Goal: Communication & Community: Answer question/provide support

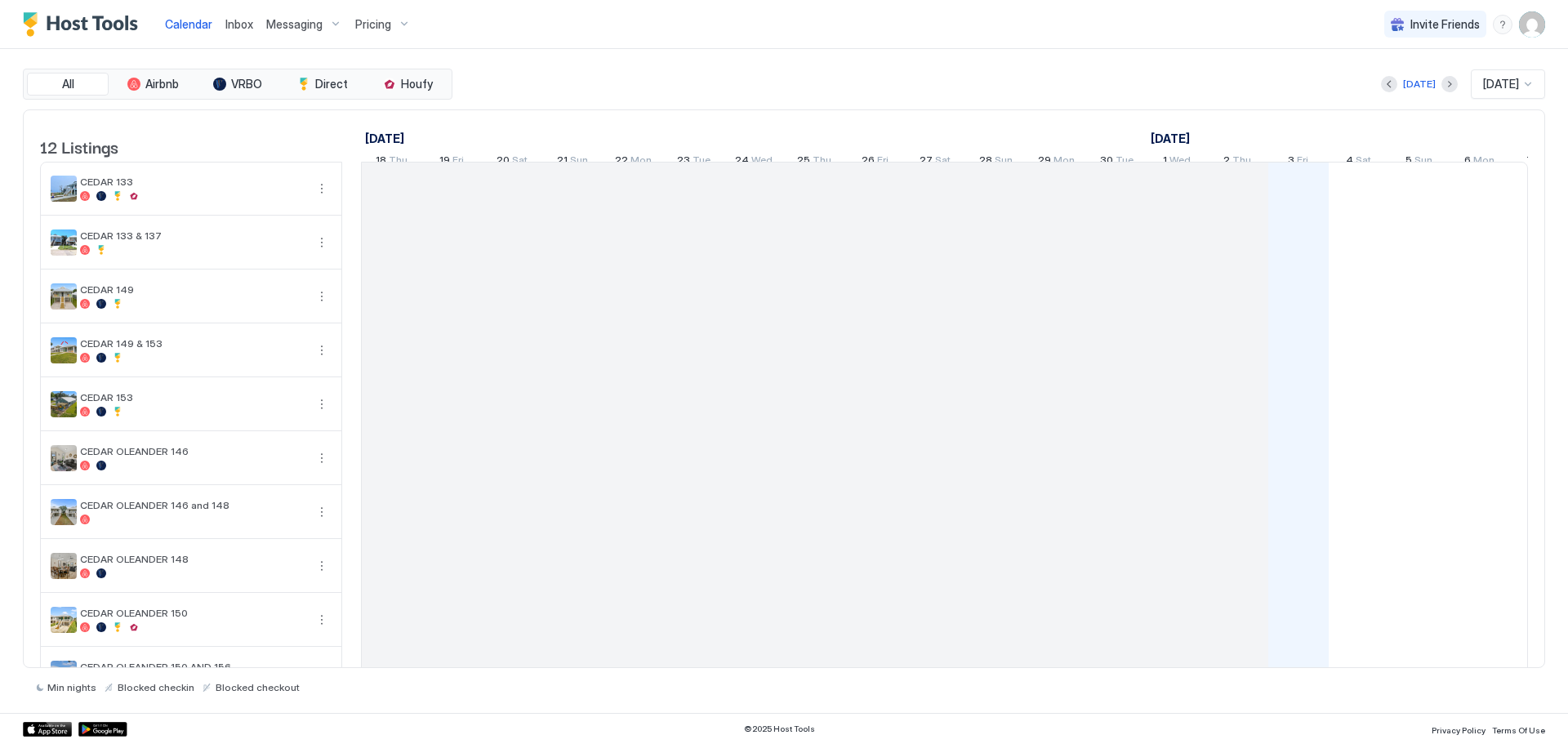
scroll to position [0, 907]
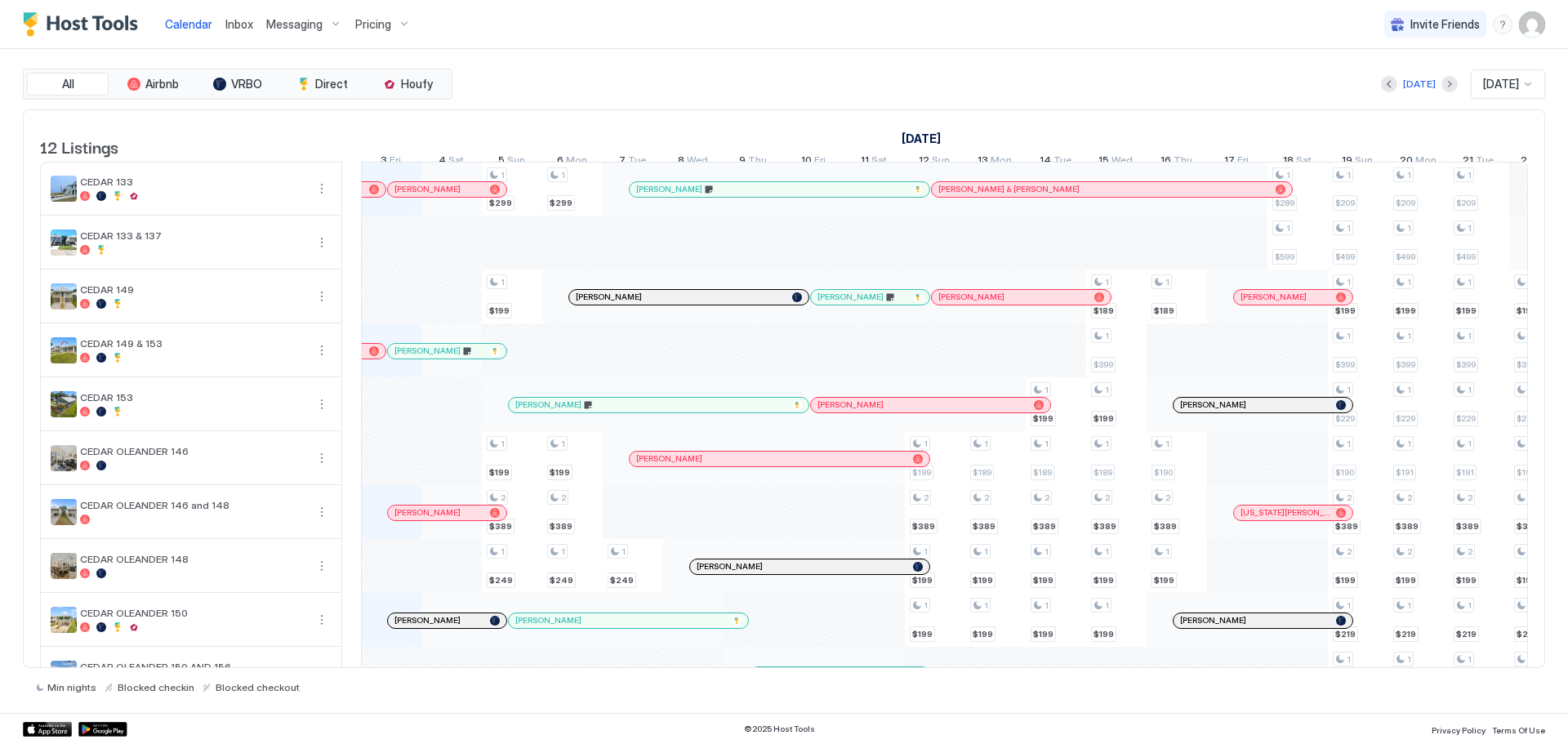
click at [362, 26] on span "Pricing" at bounding box center [373, 24] width 36 height 15
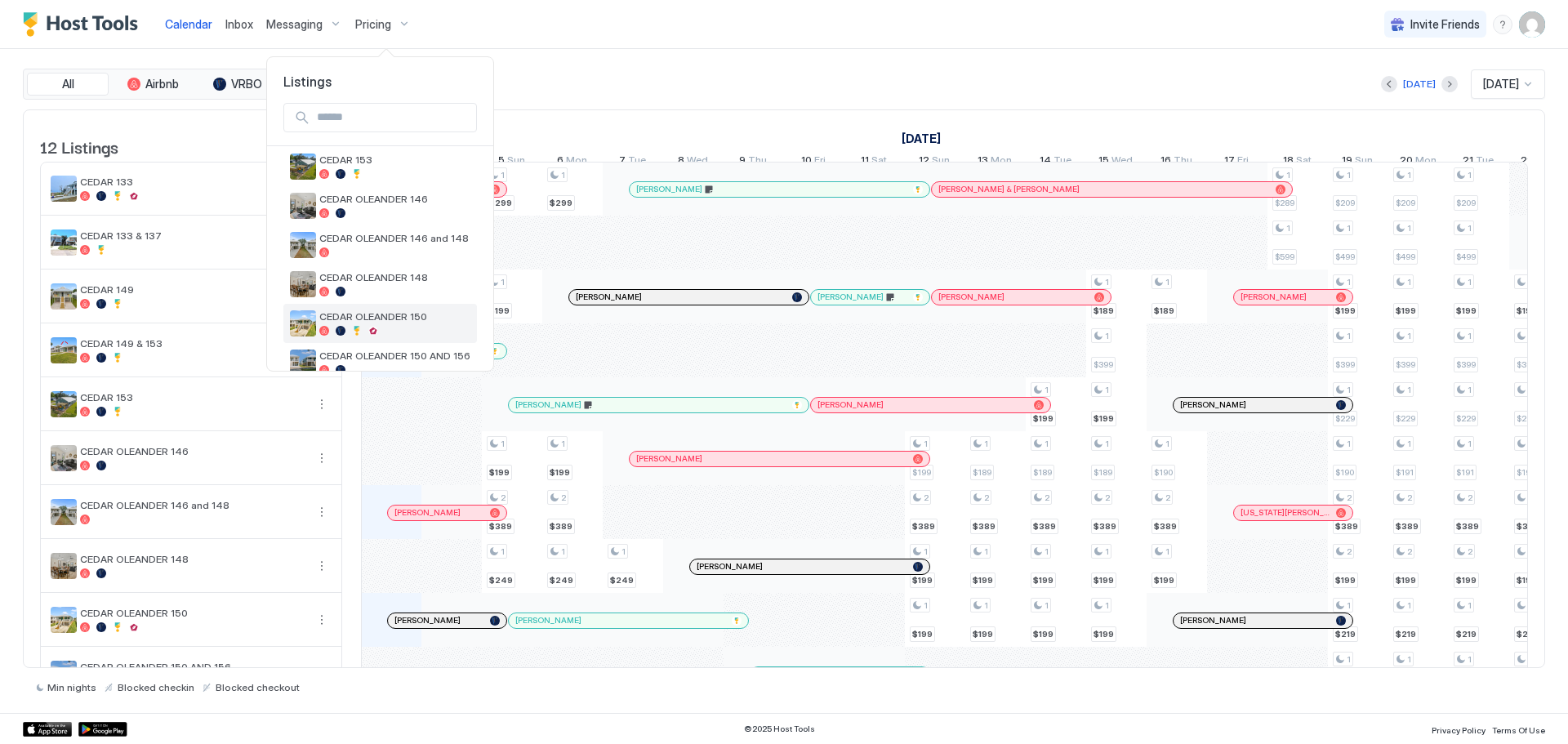
scroll to position [311, 0]
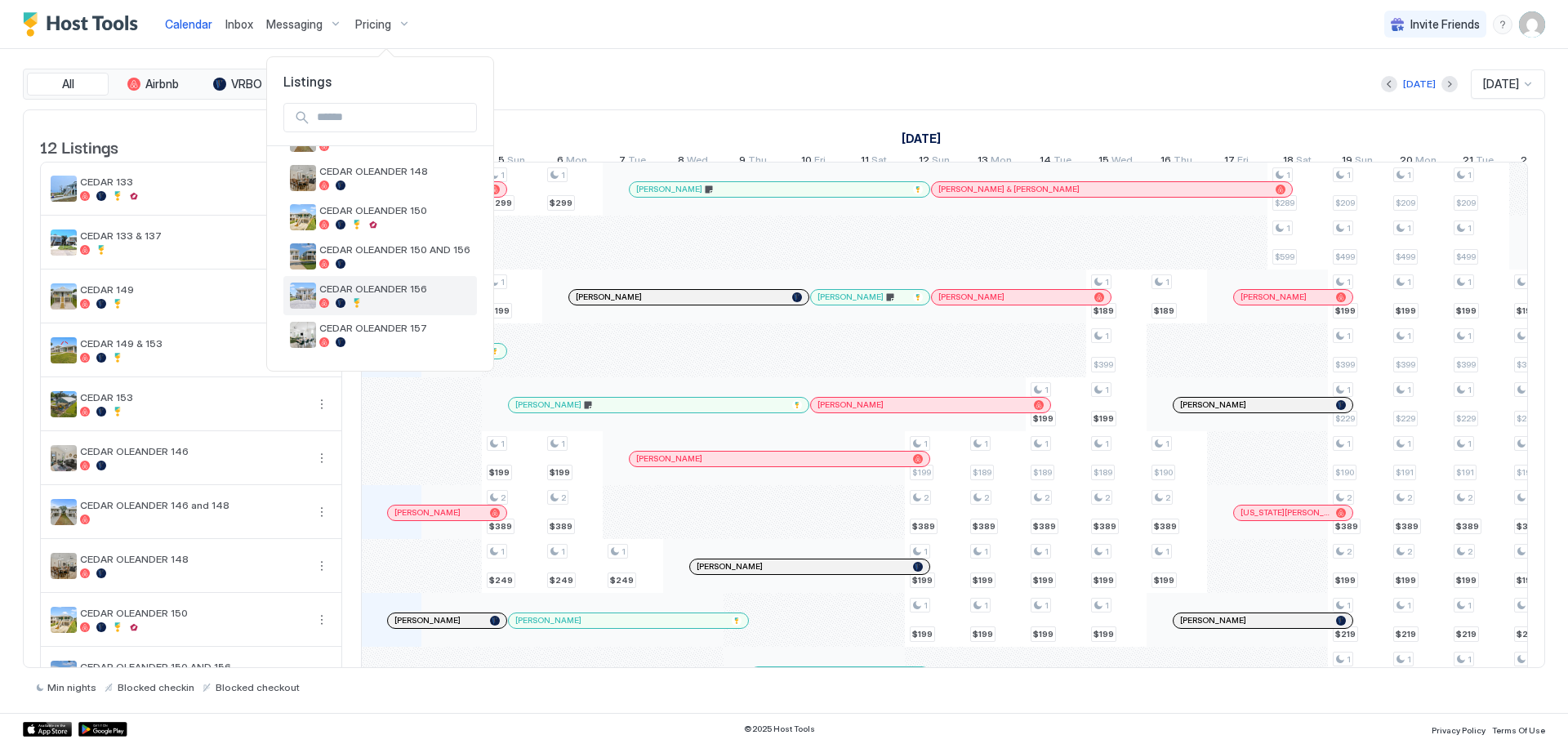
click at [378, 295] on span "CEDAR OLEANDER 156" at bounding box center [395, 288] width 151 height 12
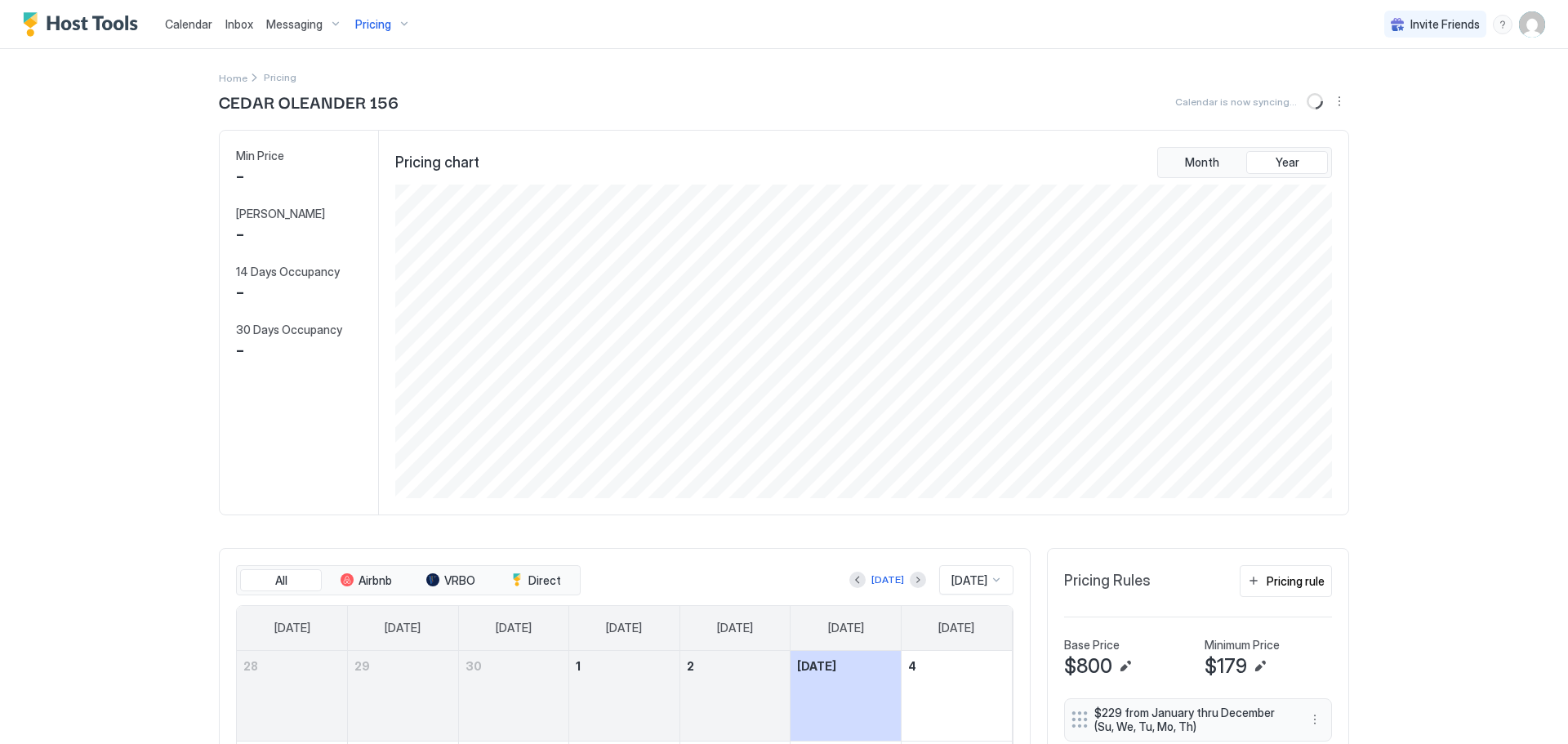
scroll to position [313, 940]
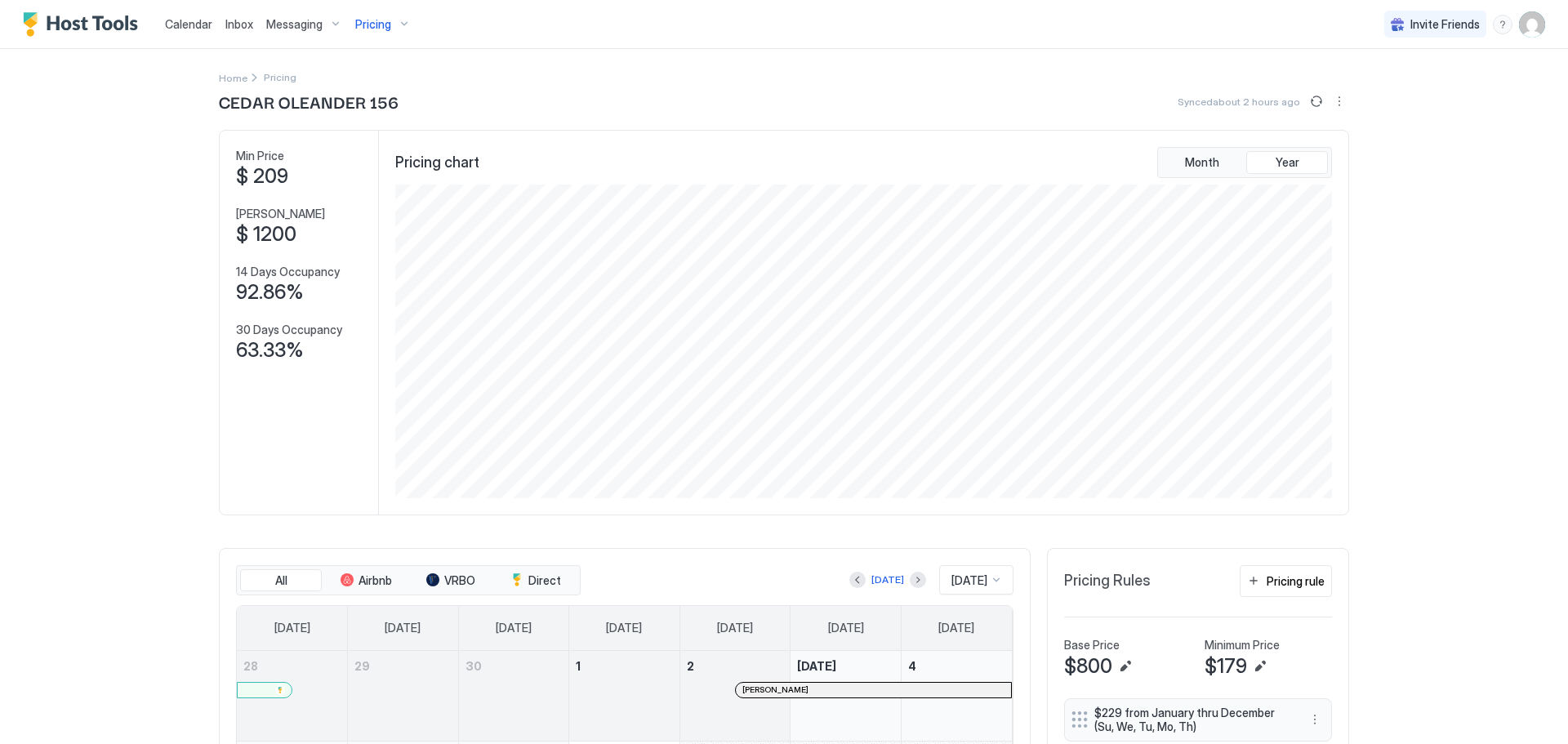
click at [1526, 25] on img "User profile" at bounding box center [1532, 25] width 27 height 27
click at [1386, 99] on div "Settings" at bounding box center [1428, 92] width 207 height 28
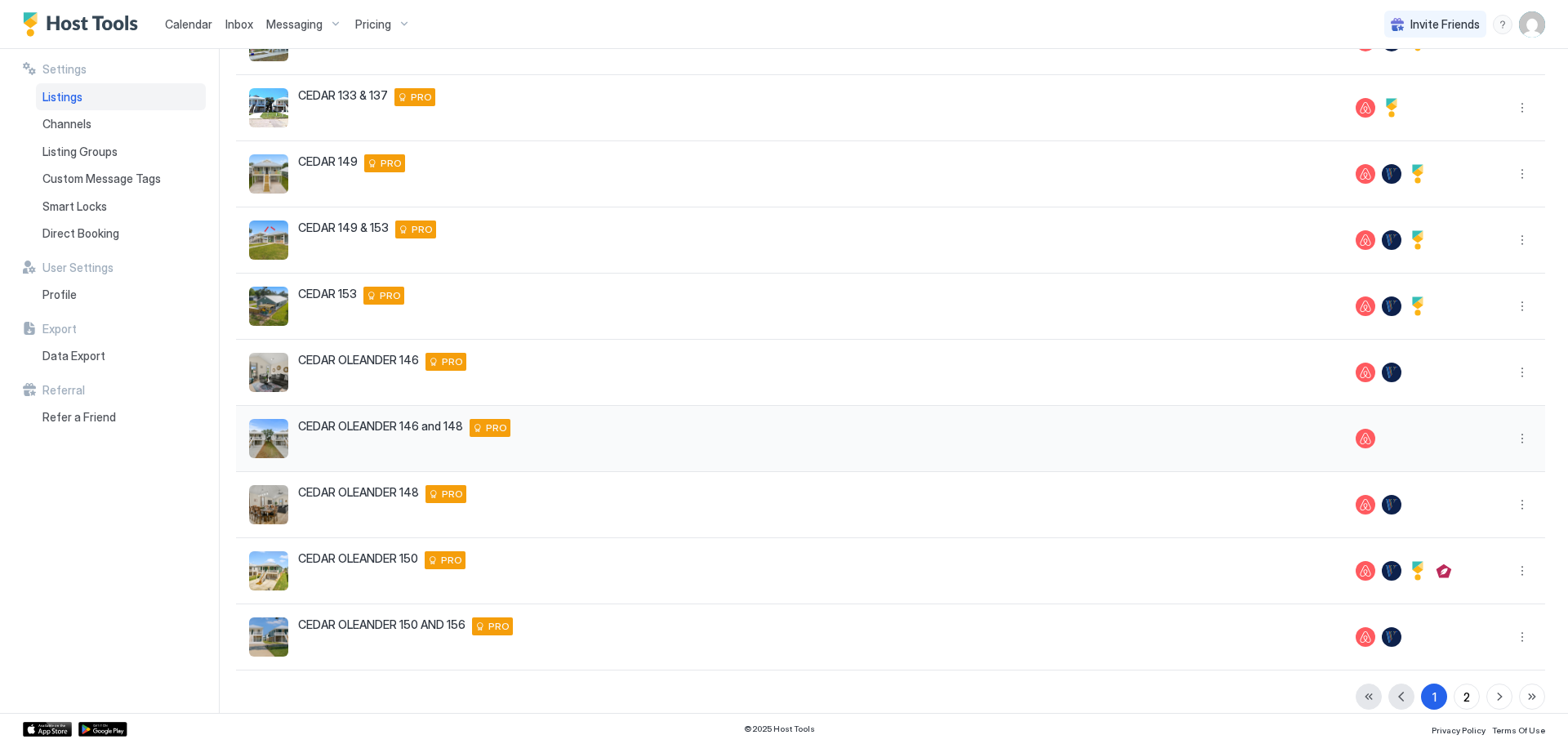
scroll to position [211, 0]
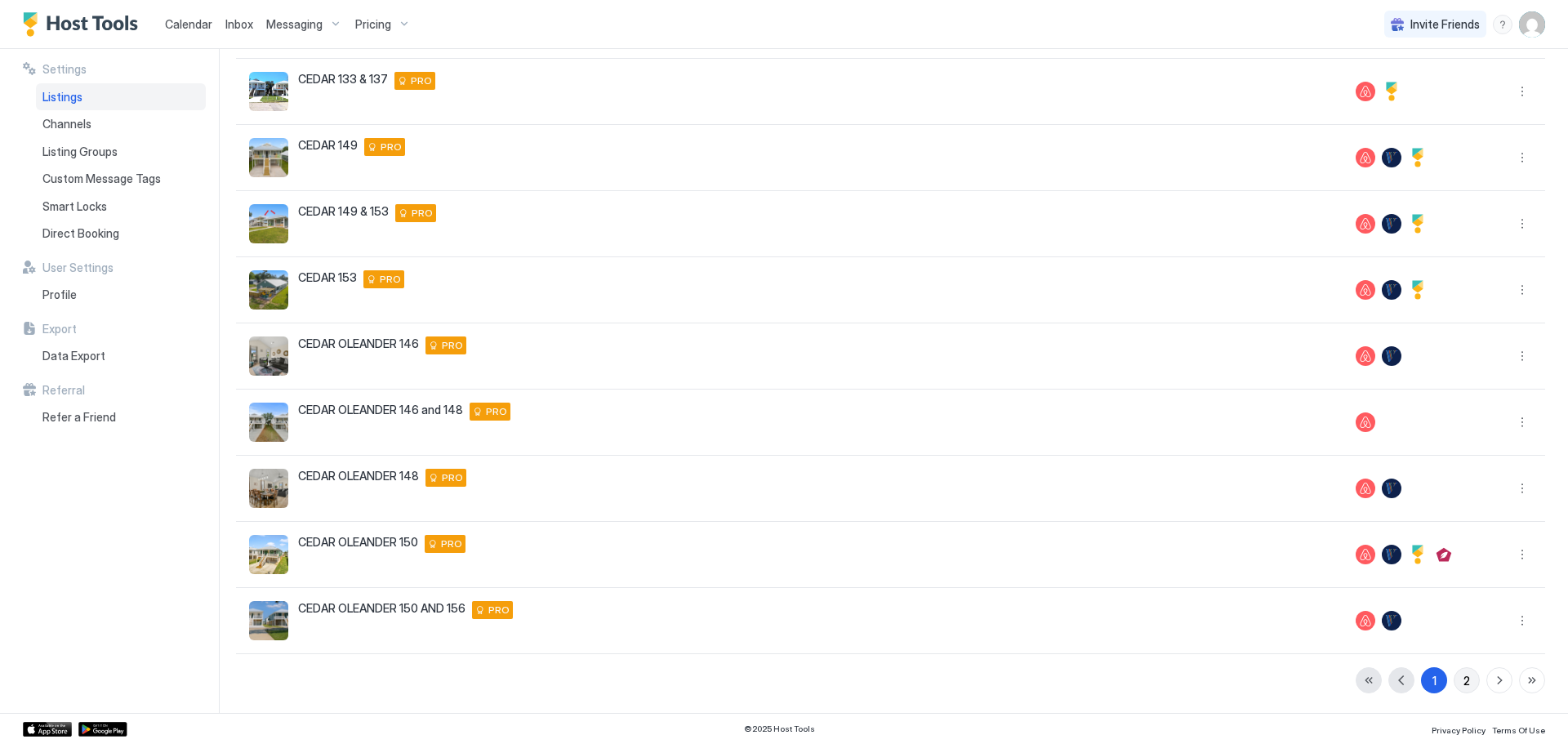
click at [1463, 677] on div "2" at bounding box center [1465, 679] width 6 height 17
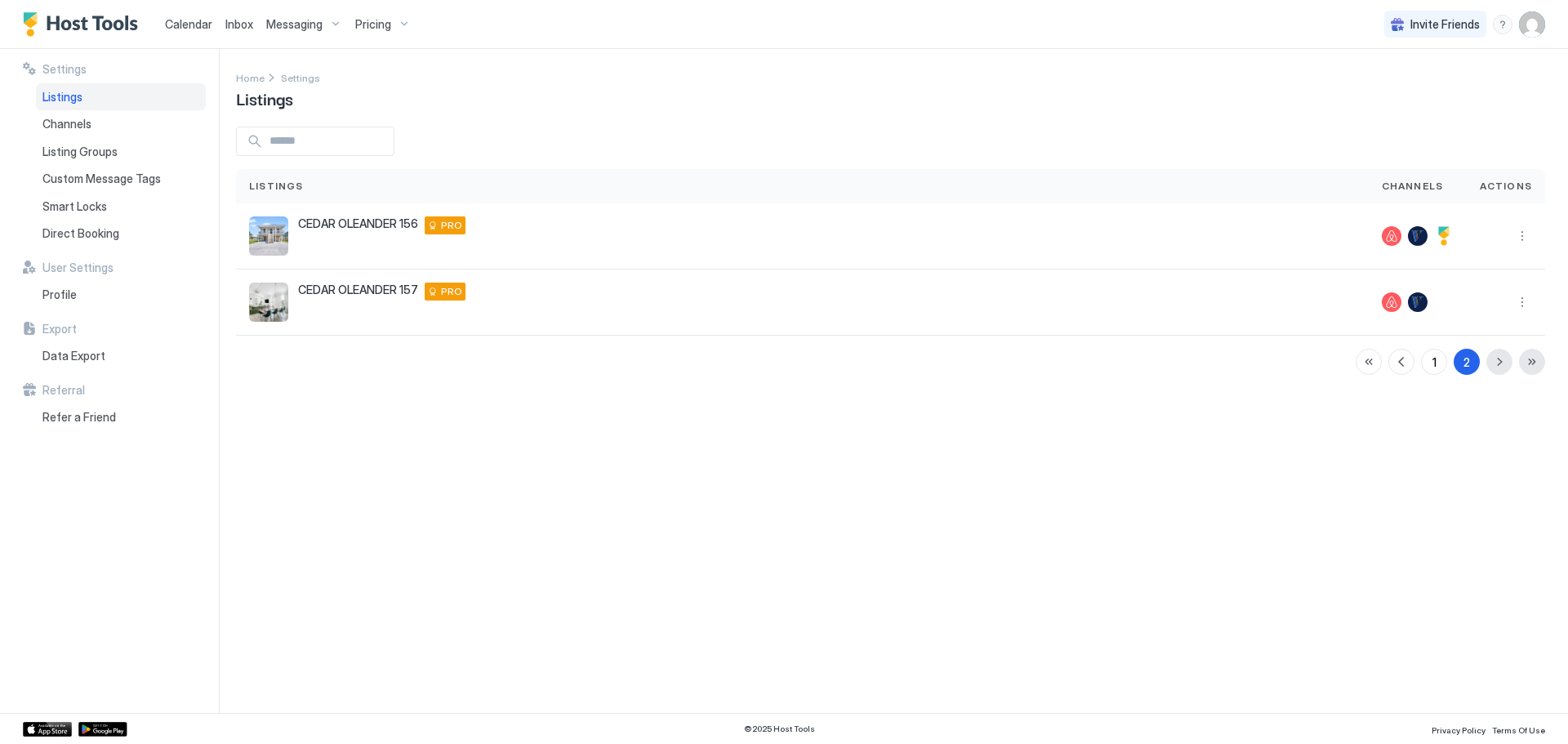
scroll to position [0, 0]
click at [1525, 238] on button "More options" at bounding box center [1522, 236] width 19 height 19
click at [1311, 518] on div at bounding box center [784, 372] width 1568 height 744
click at [672, 231] on div "CEDAR OLEANDER [STREET_ADDRESS][US_STATE] PRO" at bounding box center [802, 236] width 1106 height 39
click at [1518, 234] on button "More options" at bounding box center [1522, 236] width 19 height 19
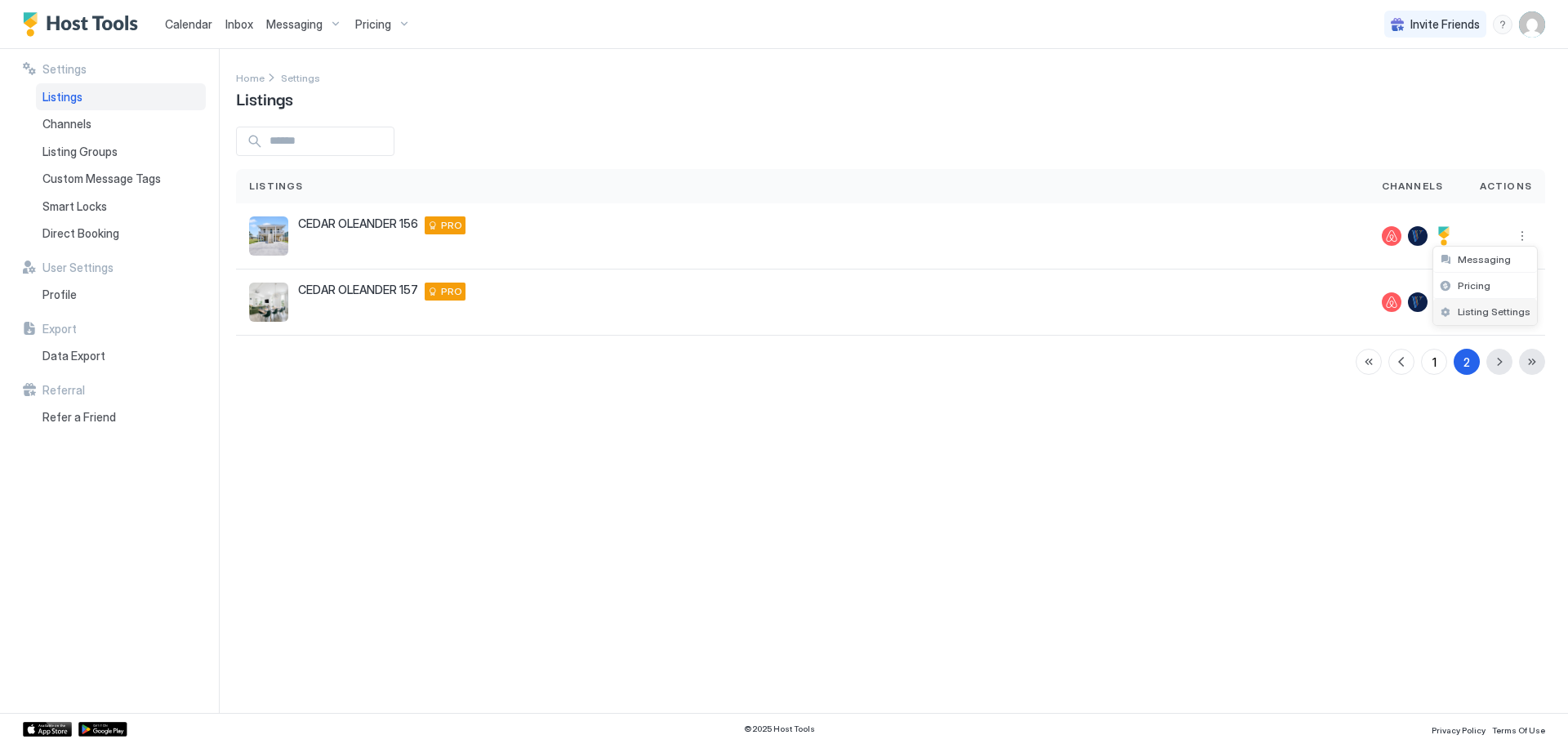
click at [1483, 311] on span "Listing Settings" at bounding box center [1494, 311] width 73 height 12
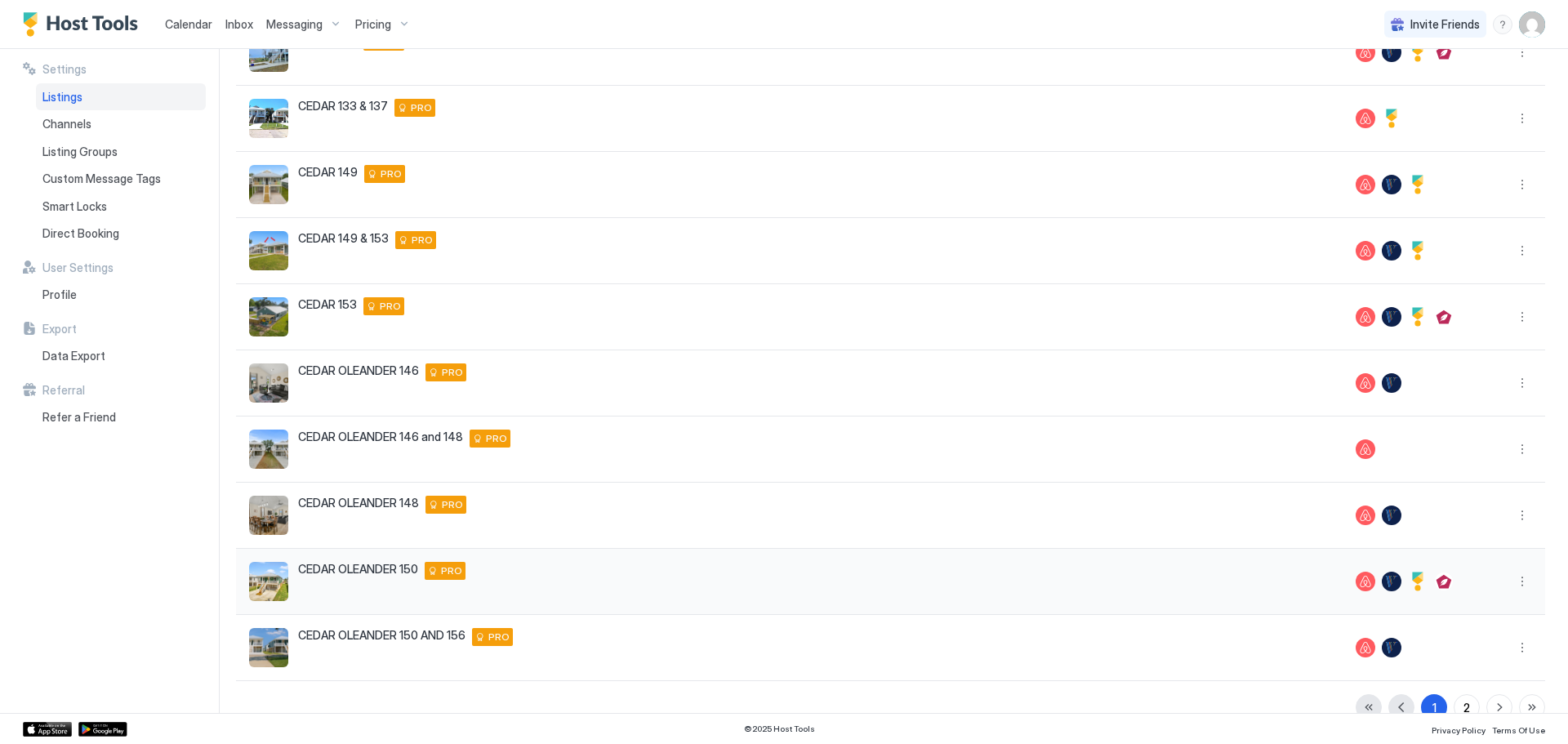
scroll to position [211, 0]
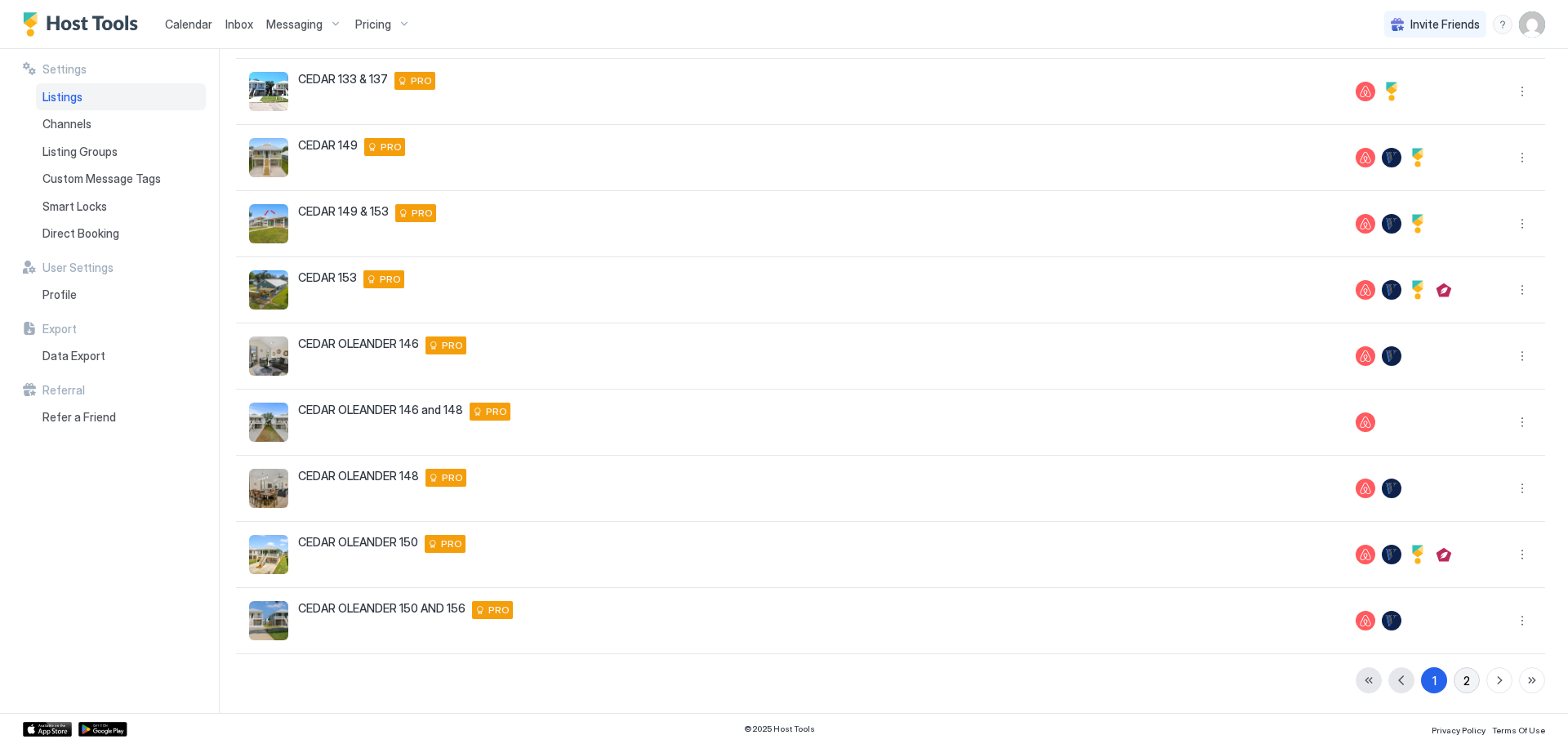
click at [1463, 681] on div "2" at bounding box center [1465, 679] width 6 height 17
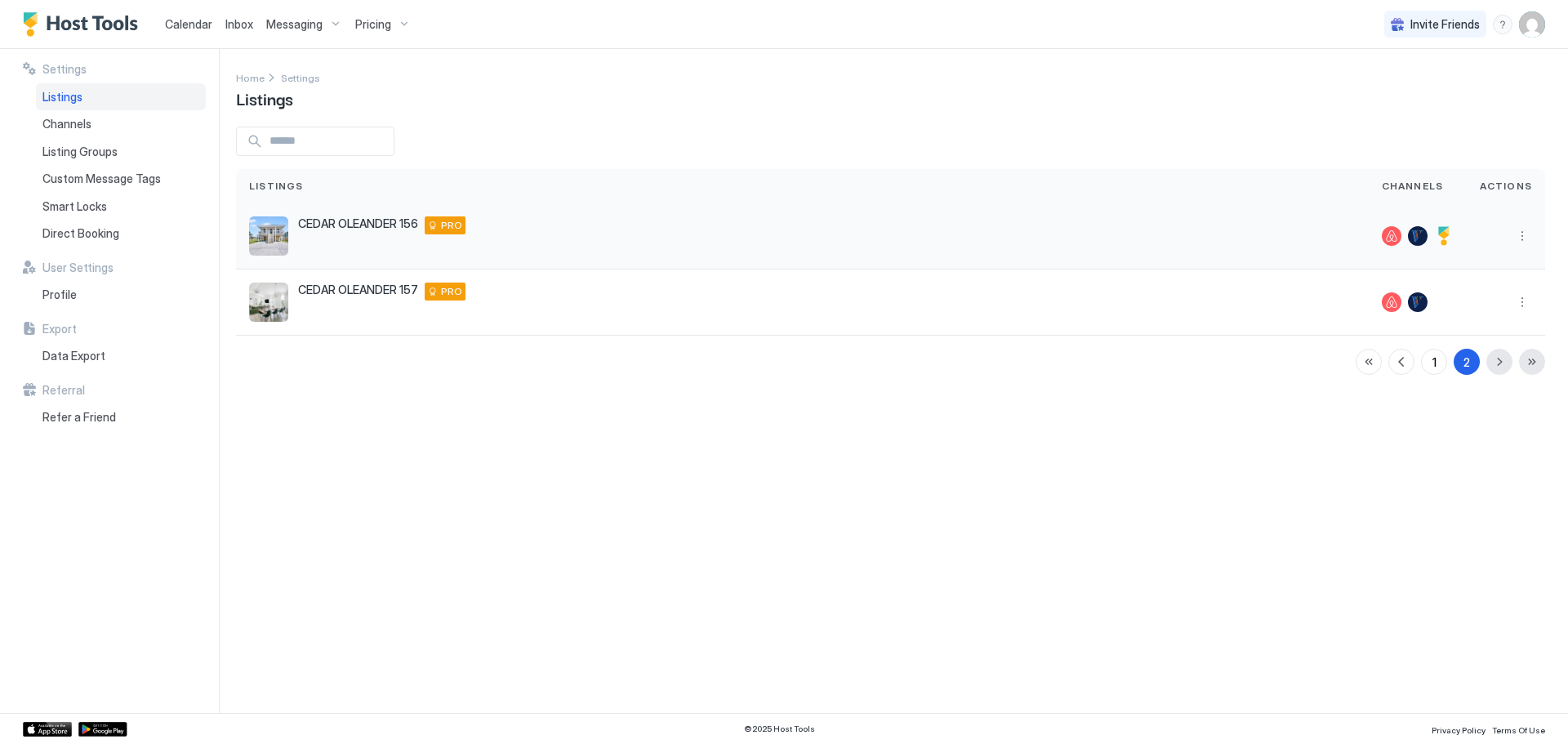
click at [1464, 238] on div at bounding box center [1417, 236] width 98 height 66
click at [1544, 23] on img "User profile" at bounding box center [1532, 25] width 27 height 27
click at [283, 20] on div at bounding box center [784, 372] width 1568 height 744
click at [309, 27] on span "Messaging" at bounding box center [295, 24] width 57 height 15
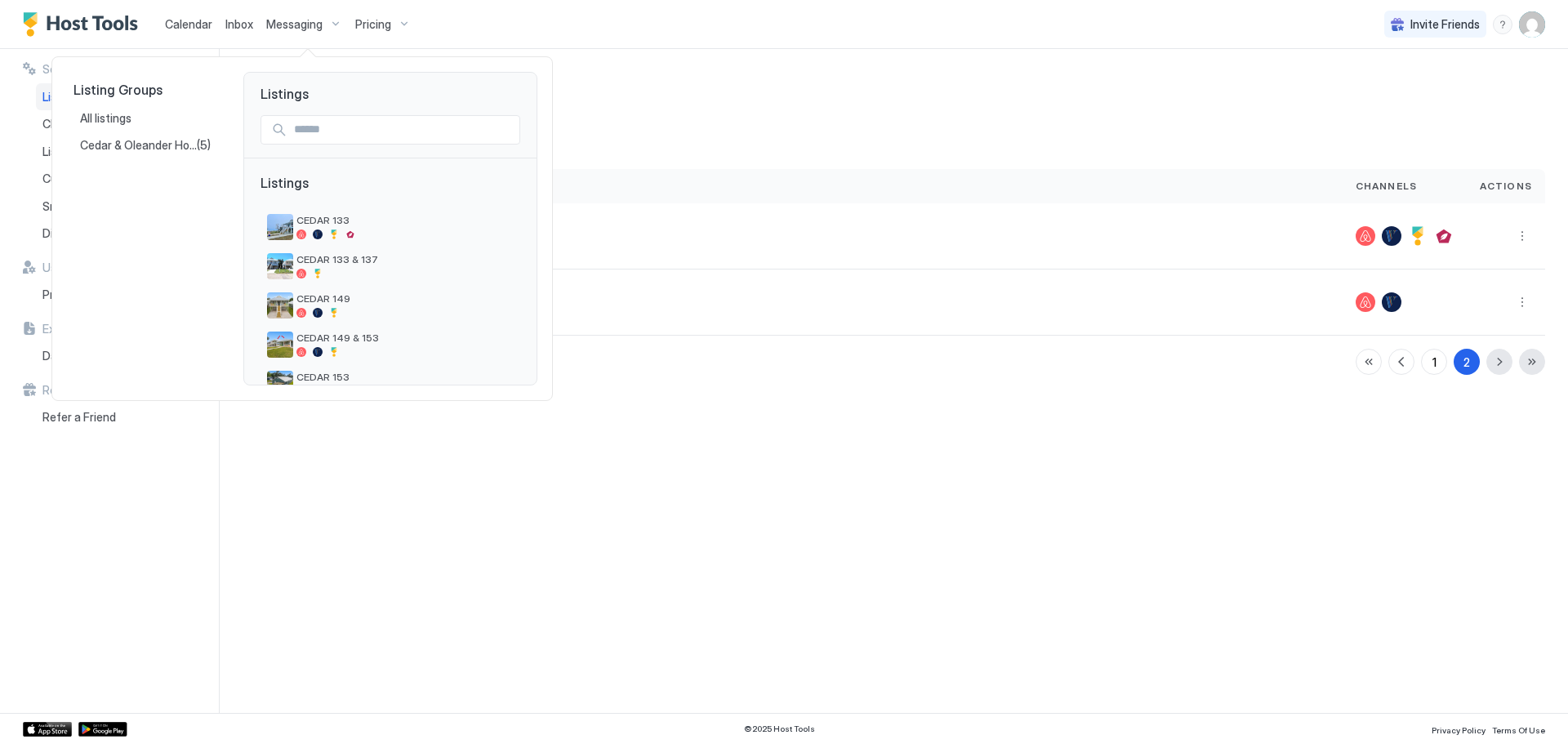
click at [238, 31] on div at bounding box center [784, 372] width 1568 height 744
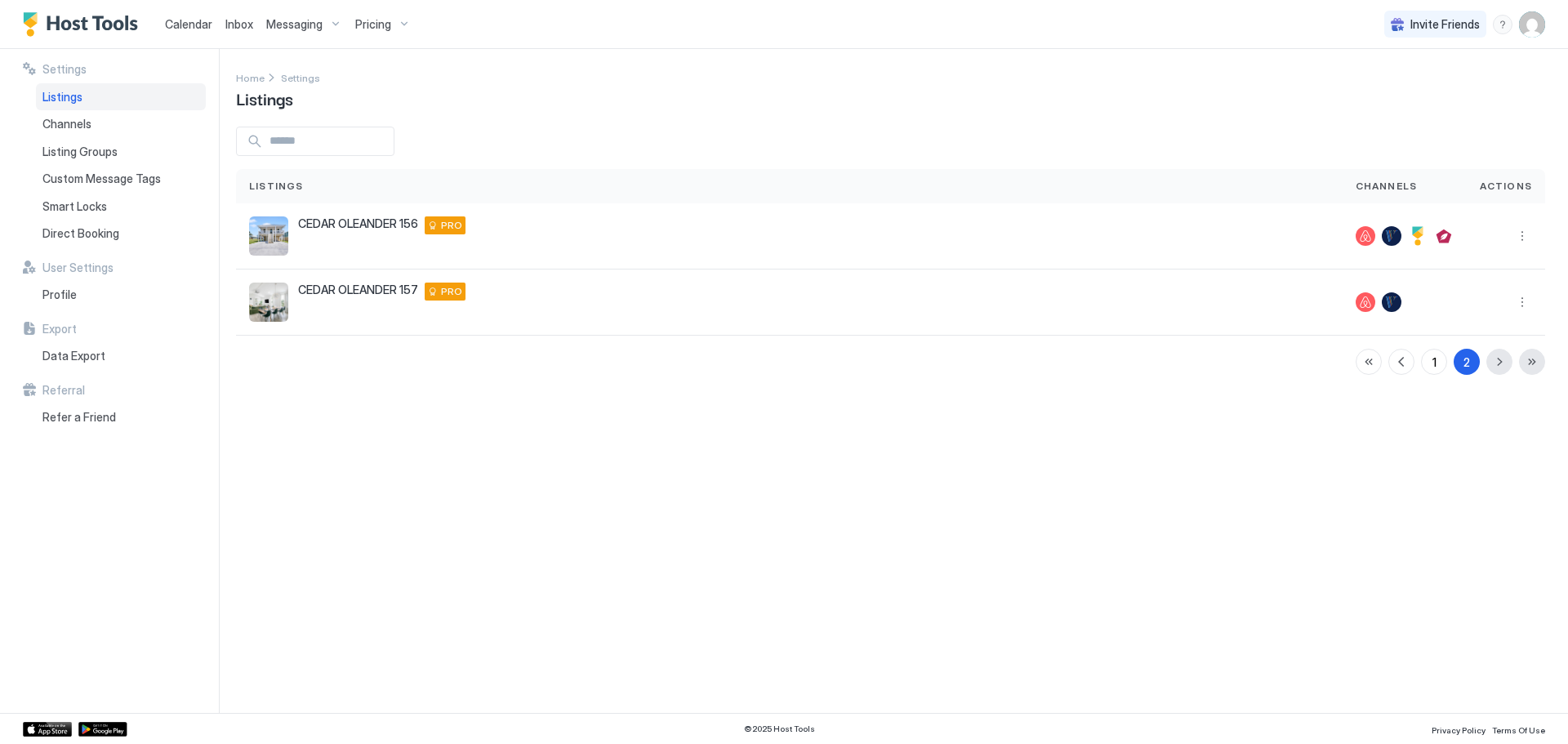
click at [238, 27] on span "Inbox" at bounding box center [239, 24] width 27 height 14
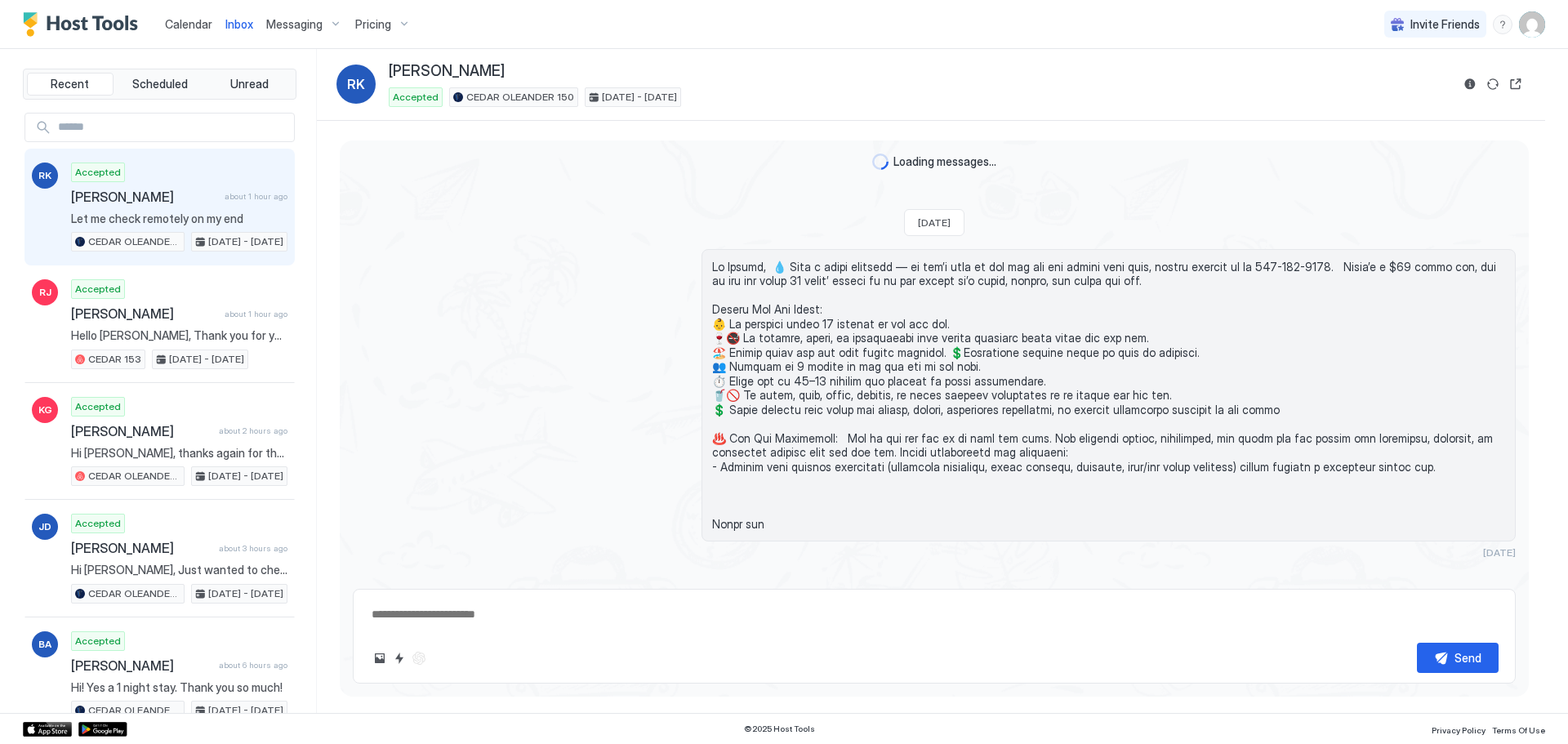
scroll to position [1495, 0]
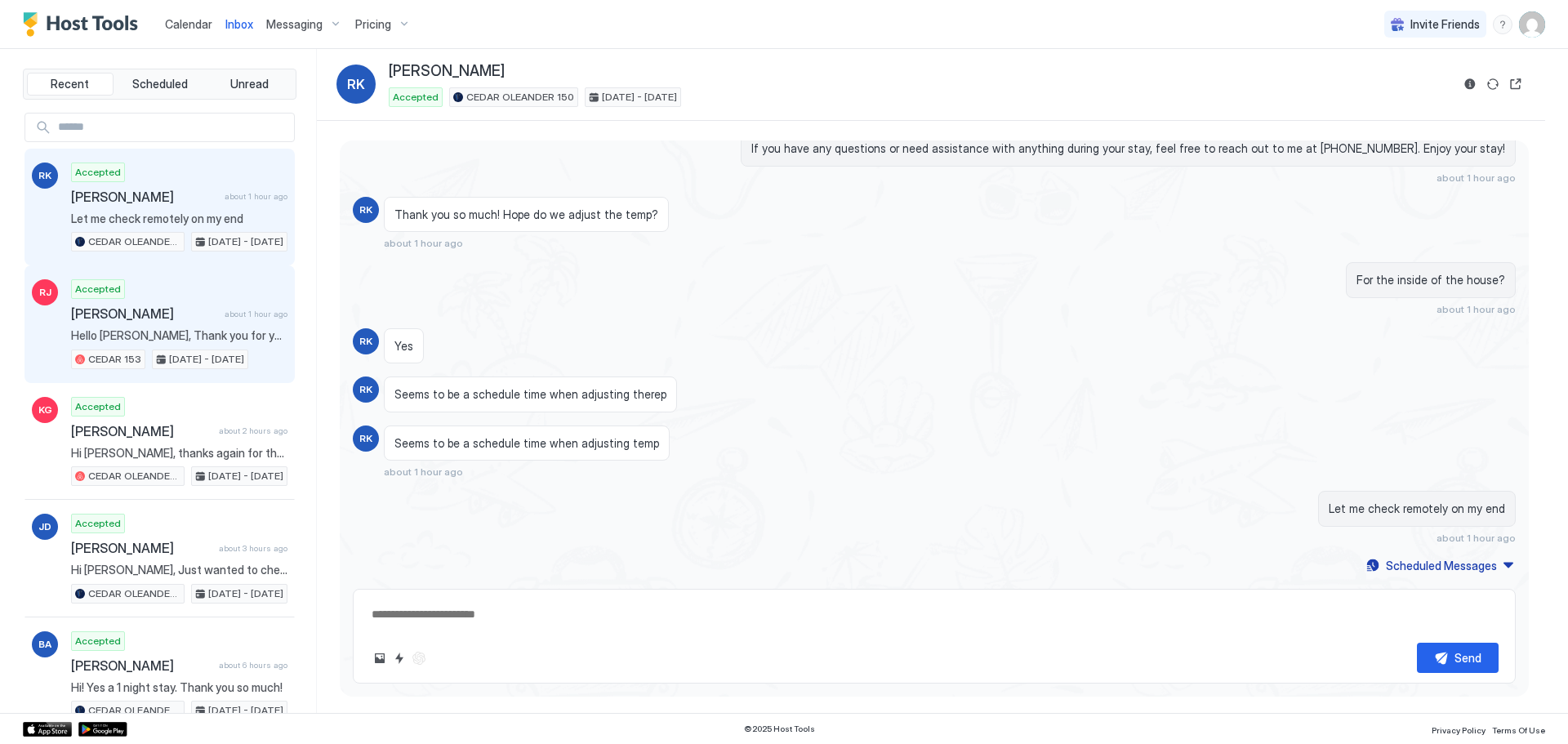
click at [146, 311] on span "[PERSON_NAME]" at bounding box center [144, 313] width 147 height 16
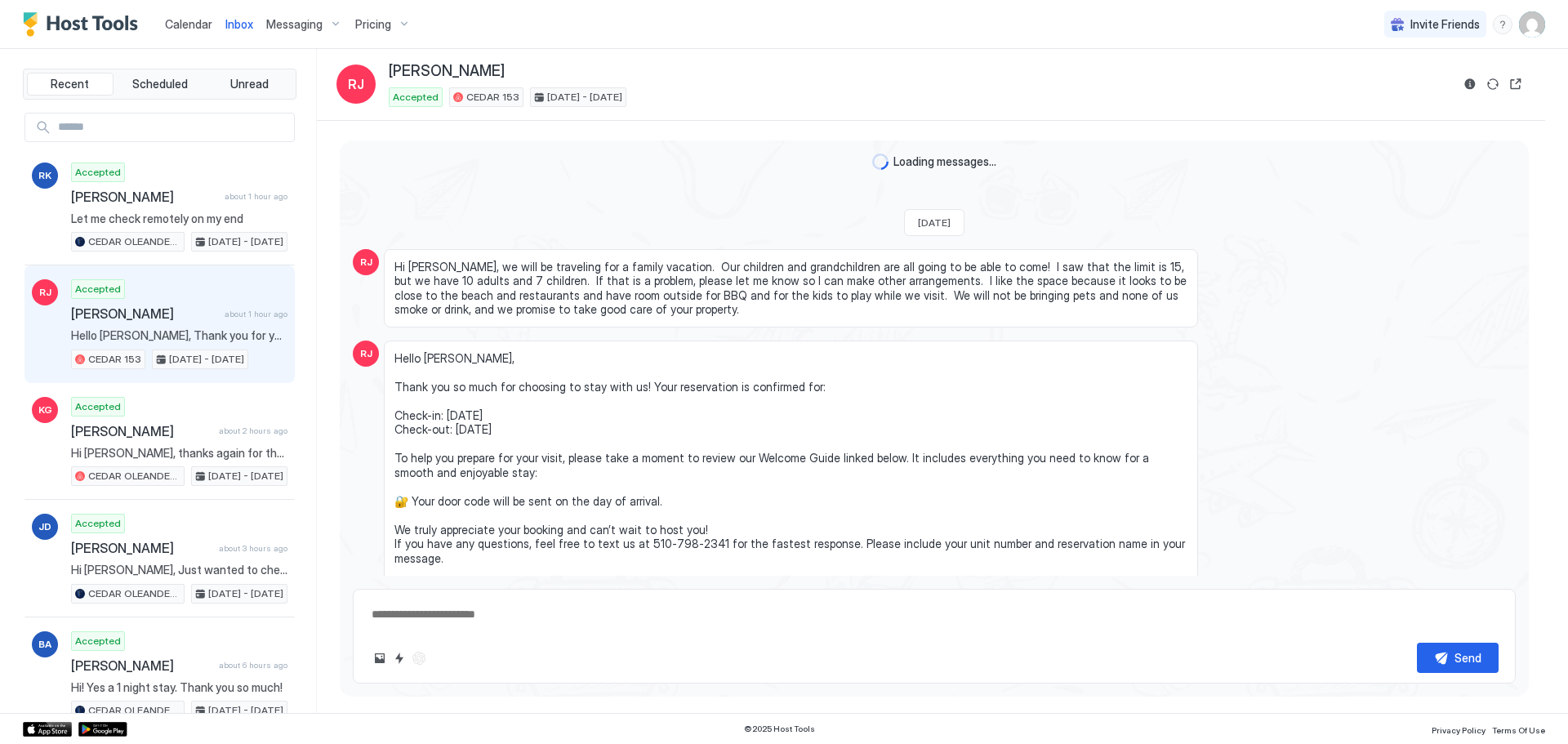
scroll to position [463, 0]
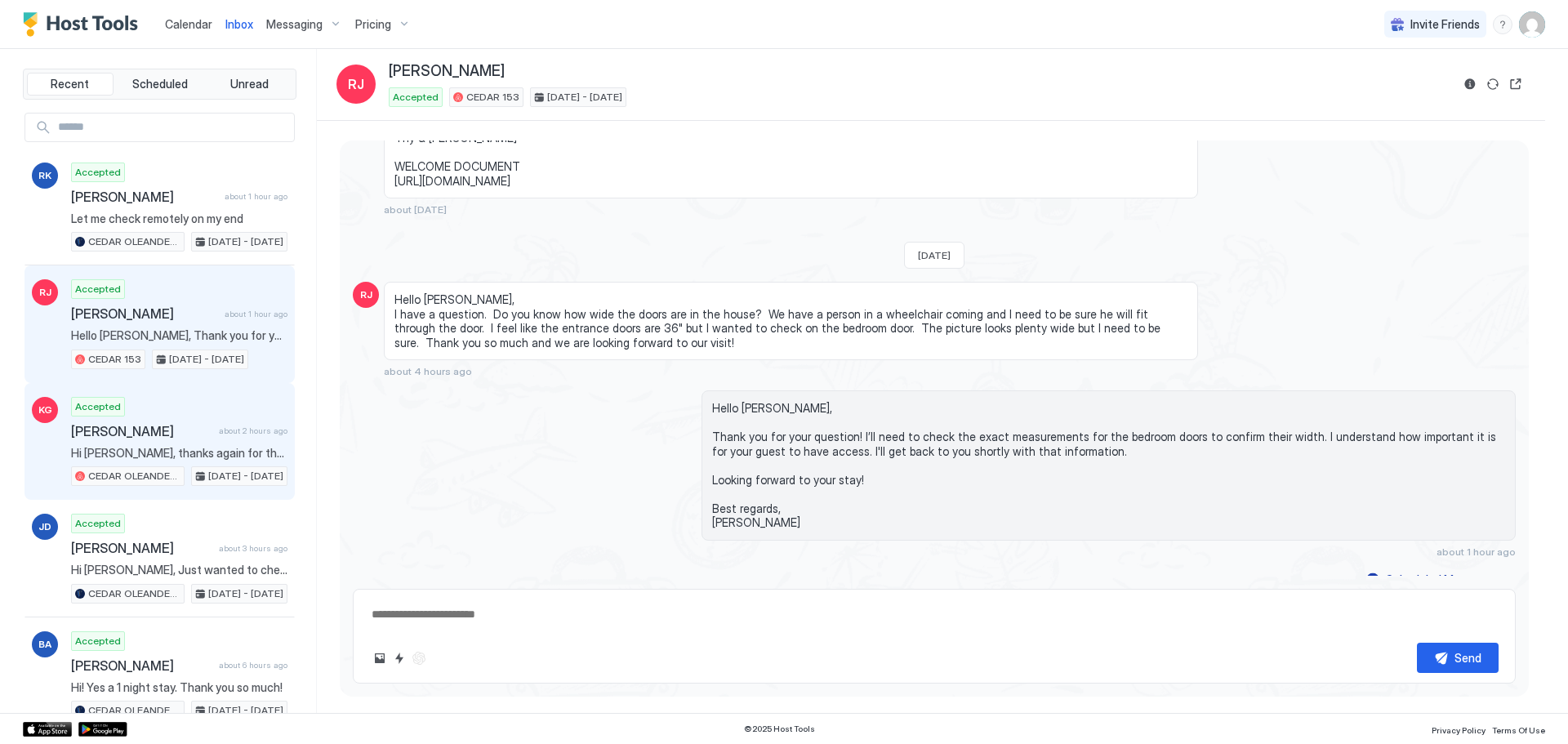
click at [181, 423] on span "[PERSON_NAME]" at bounding box center [142, 431] width 142 height 16
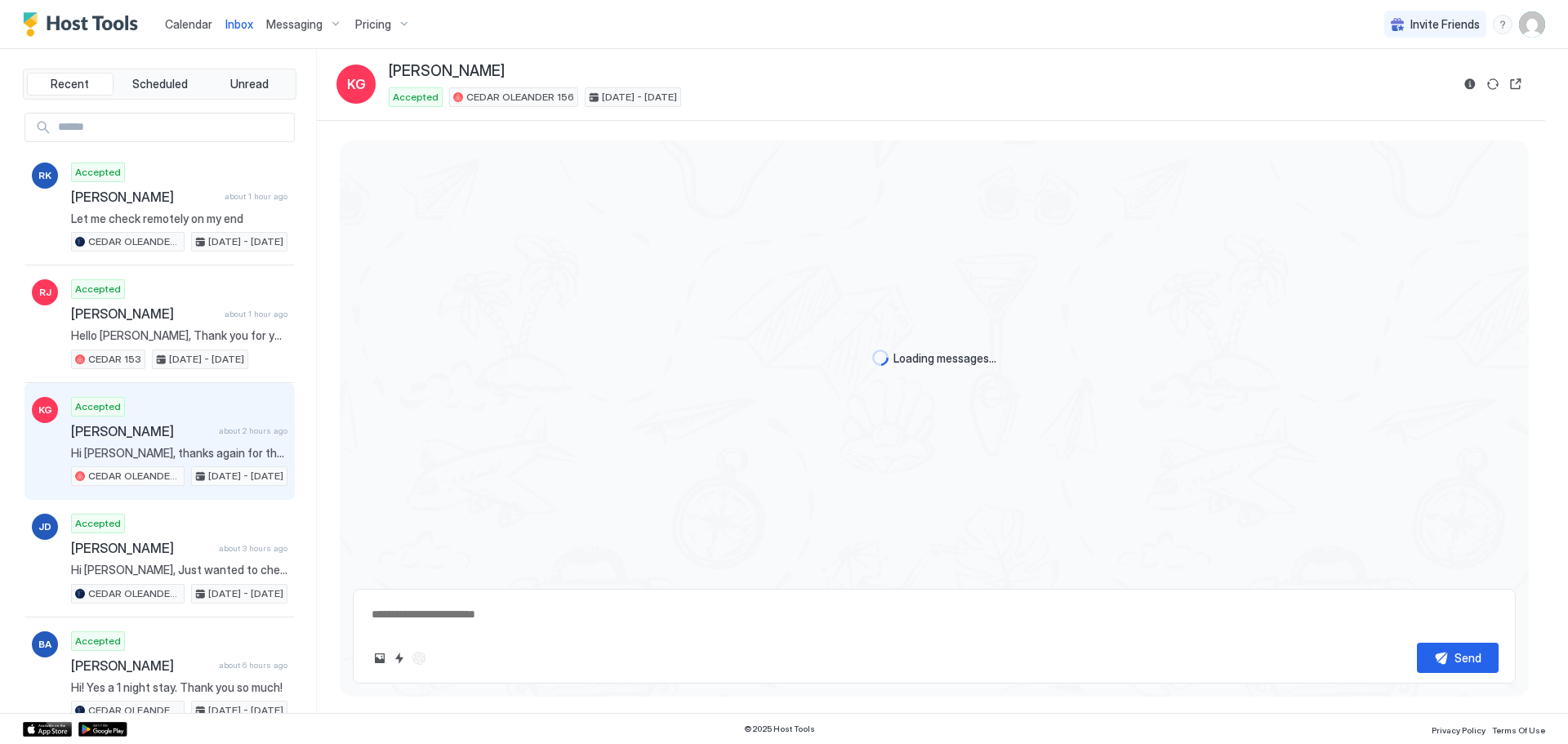
scroll to position [867, 0]
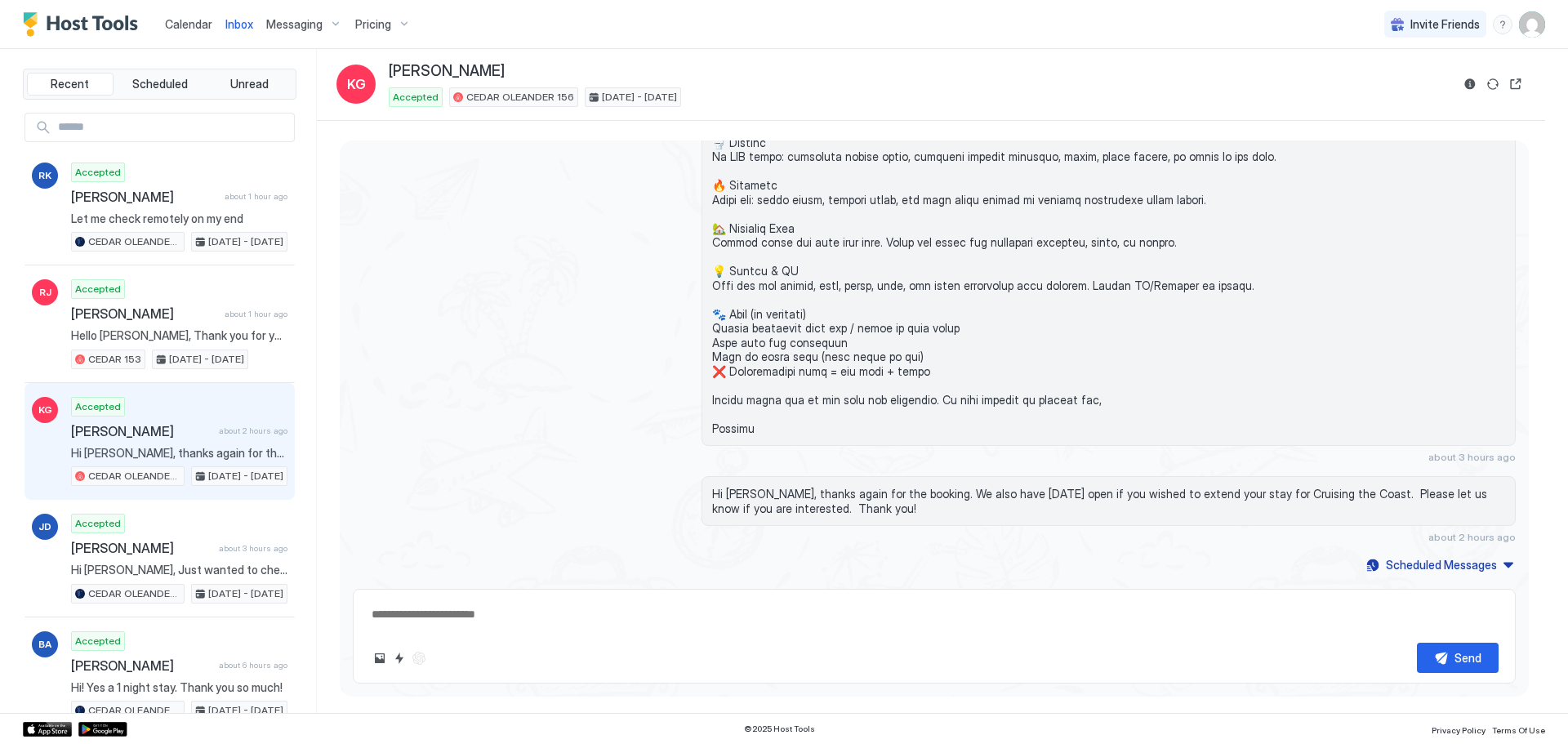
click at [419, 660] on div at bounding box center [419, 658] width 19 height 19
click at [421, 660] on div at bounding box center [419, 658] width 19 height 19
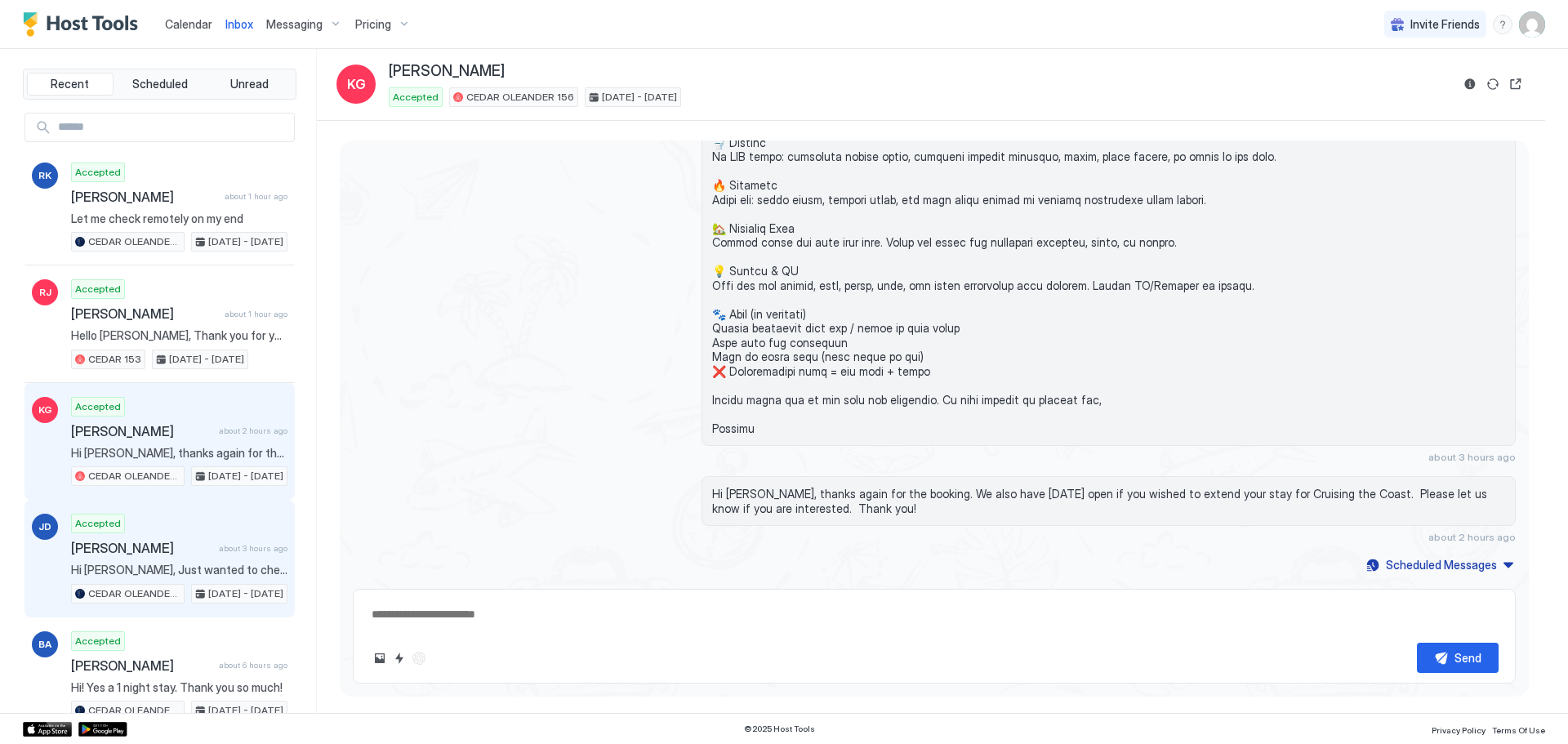
click at [107, 537] on div "Accepted [PERSON_NAME] about 3 hours ago Hi [PERSON_NAME], Just wanted to check…" at bounding box center [179, 557] width 217 height 89
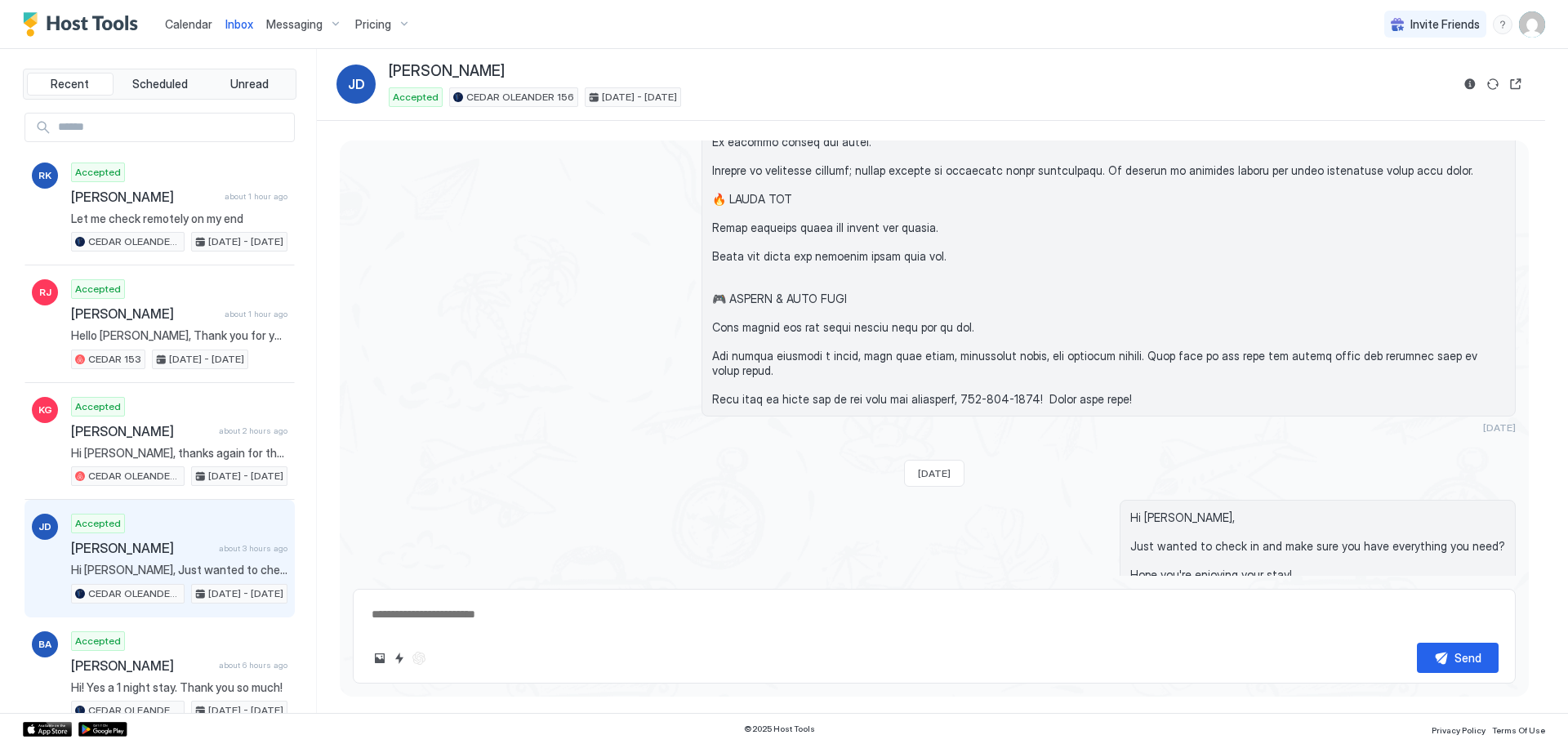
scroll to position [1200, 0]
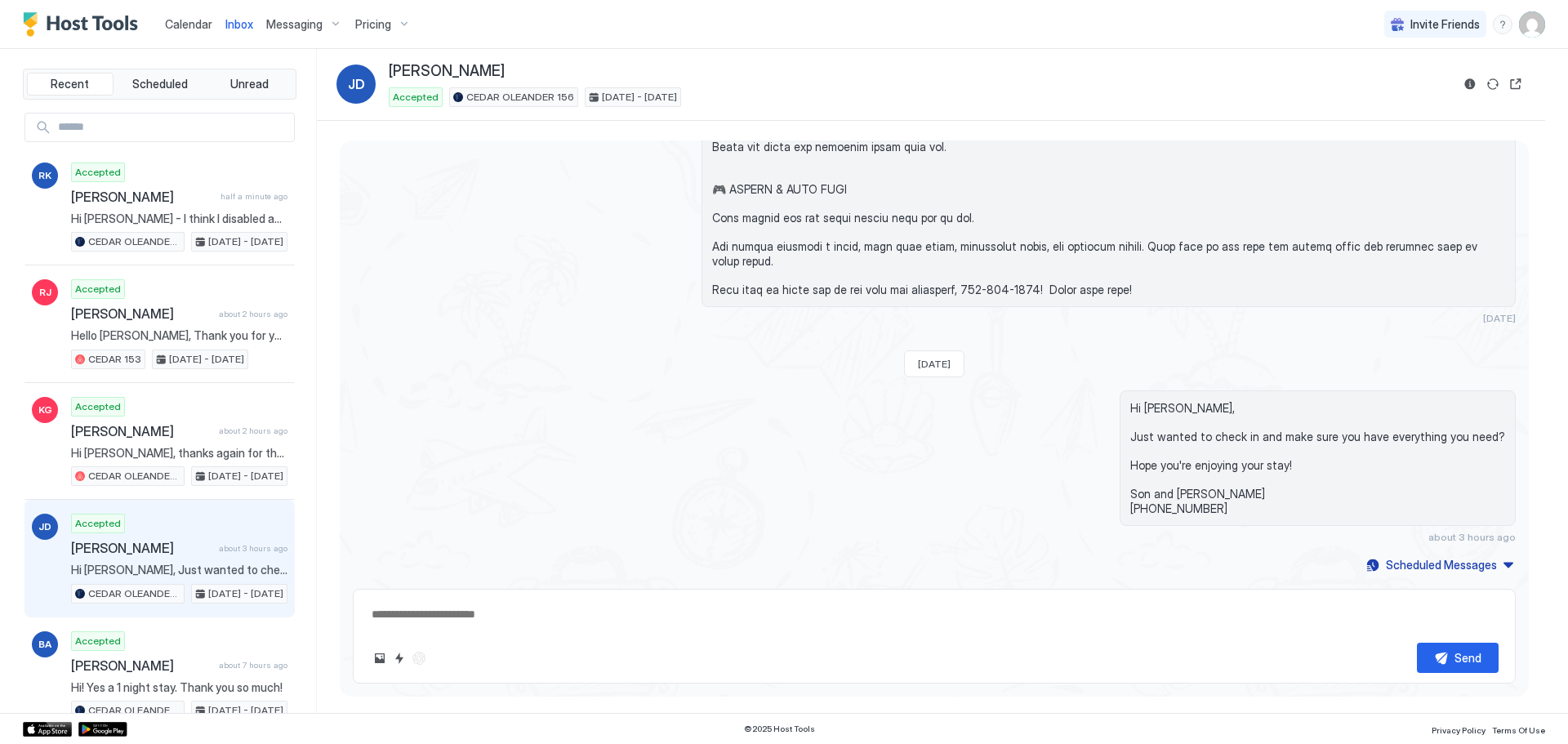
type textarea "*"
